Goal: Task Accomplishment & Management: Manage account settings

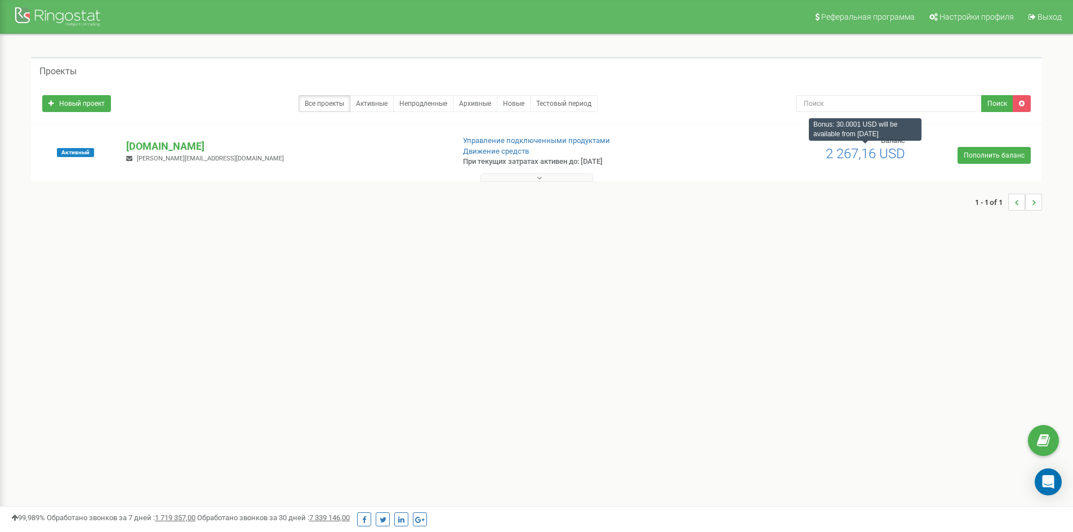
click at [833, 154] on span "2 267,16 USD" at bounding box center [865, 154] width 79 height 16
click at [507, 152] on link "Движение средств" at bounding box center [496, 151] width 66 height 8
click at [791, 242] on div "Проекты Новый проект Все проекты Активные Непродленные Архивные Новые Тестовый …" at bounding box center [536, 139] width 1056 height 210
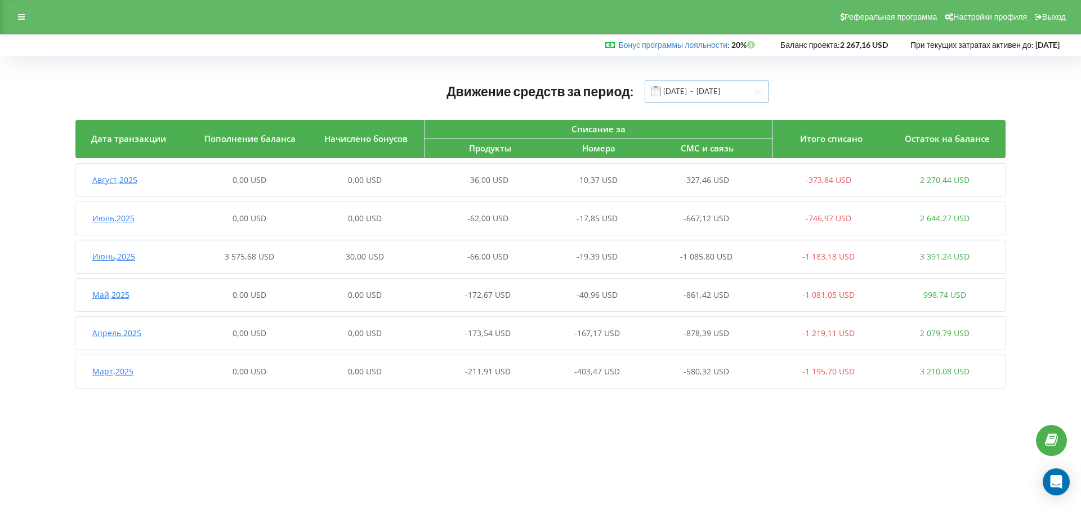
click at [741, 91] on input "[DATE] - [DATE]" at bounding box center [707, 92] width 124 height 23
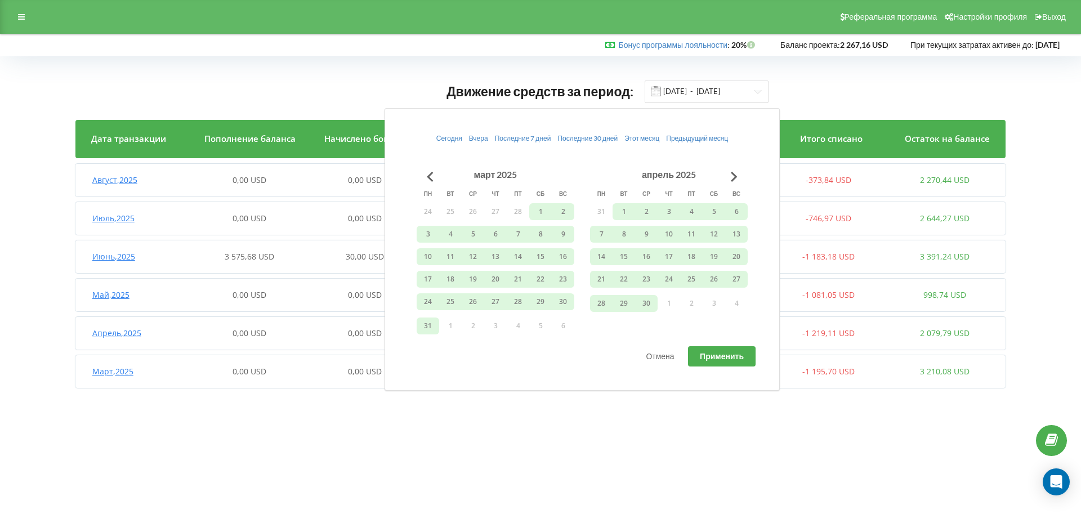
click at [466, 210] on button "26" at bounding box center [473, 211] width 23 height 17
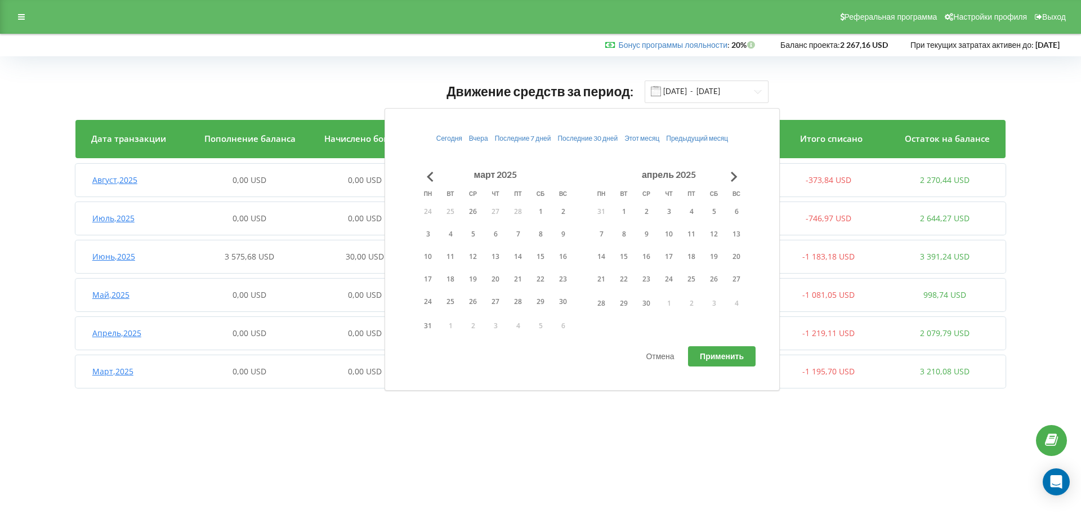
click at [471, 211] on button "26" at bounding box center [473, 211] width 23 height 17
click at [519, 467] on body "Реферальная программа Настройки профиля Выход Бонус программы лояльности : Бону…" at bounding box center [540, 266] width 1081 height 532
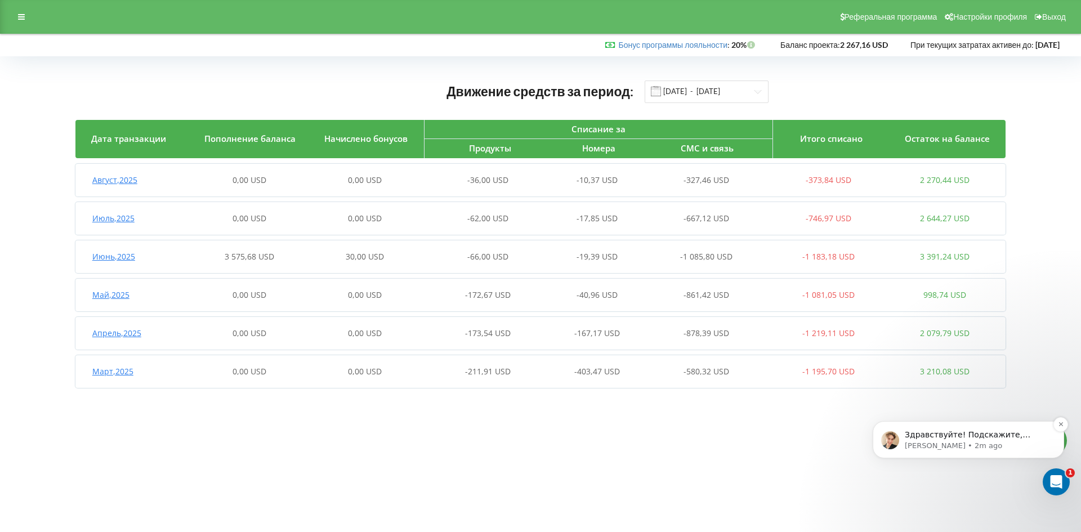
click at [996, 442] on p "Volodymyr • 2m ago" at bounding box center [977, 446] width 145 height 10
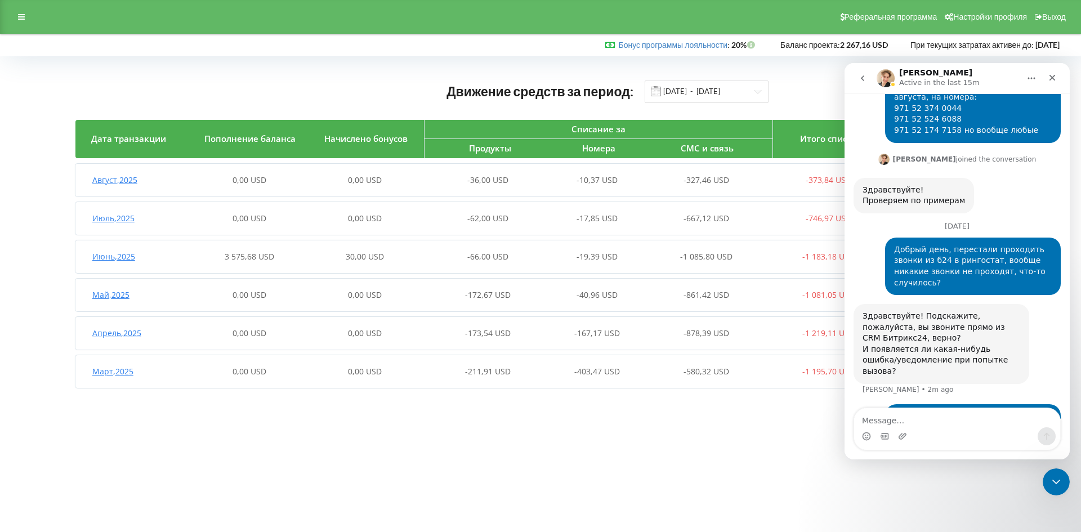
scroll to position [213, 0]
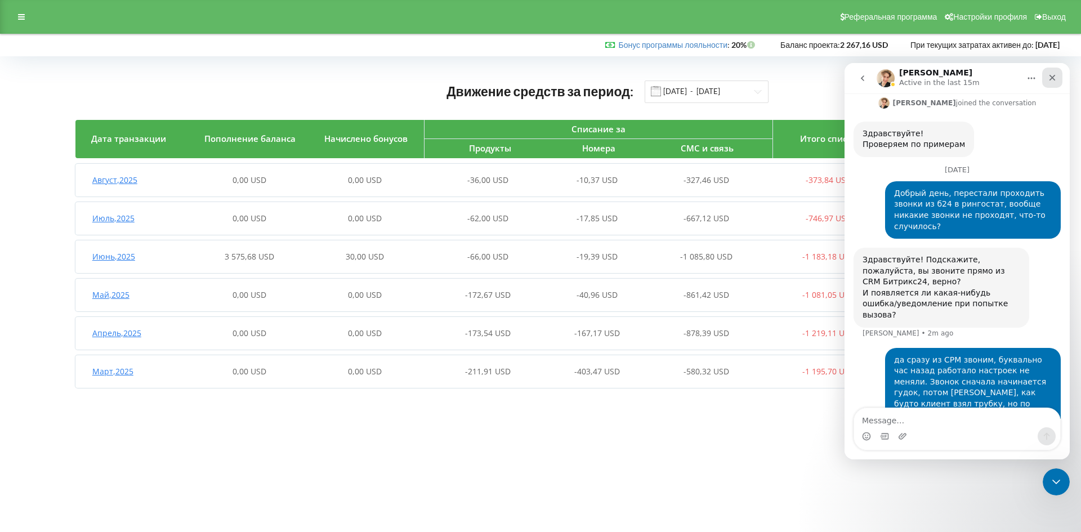
click at [1049, 81] on icon "Close" at bounding box center [1052, 77] width 9 height 9
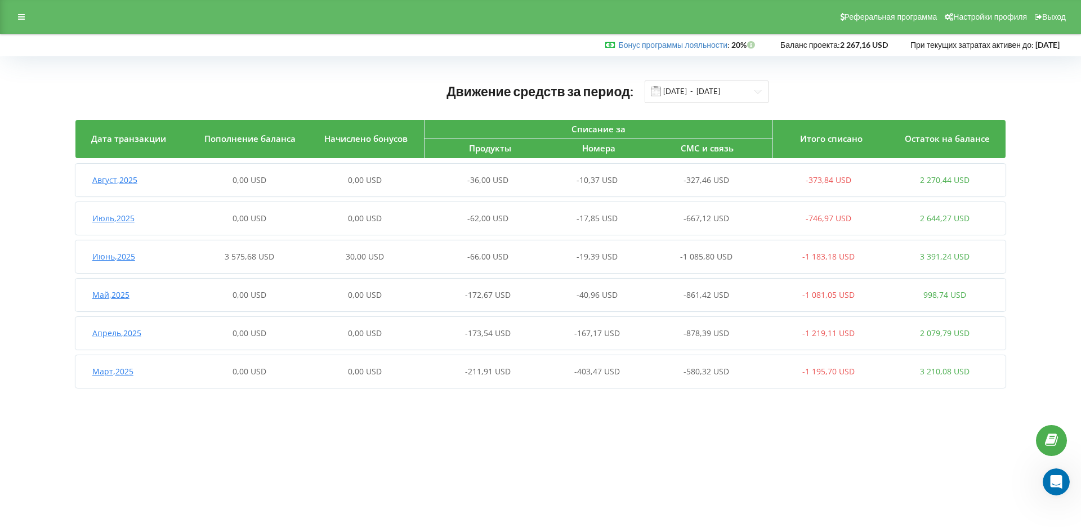
click at [731, 432] on body "Реферальная программа Настройки профиля Выход Бонус программы лояльности : Бону…" at bounding box center [540, 266] width 1081 height 532
